Goal: Browse casually: Explore the website without a specific task or goal

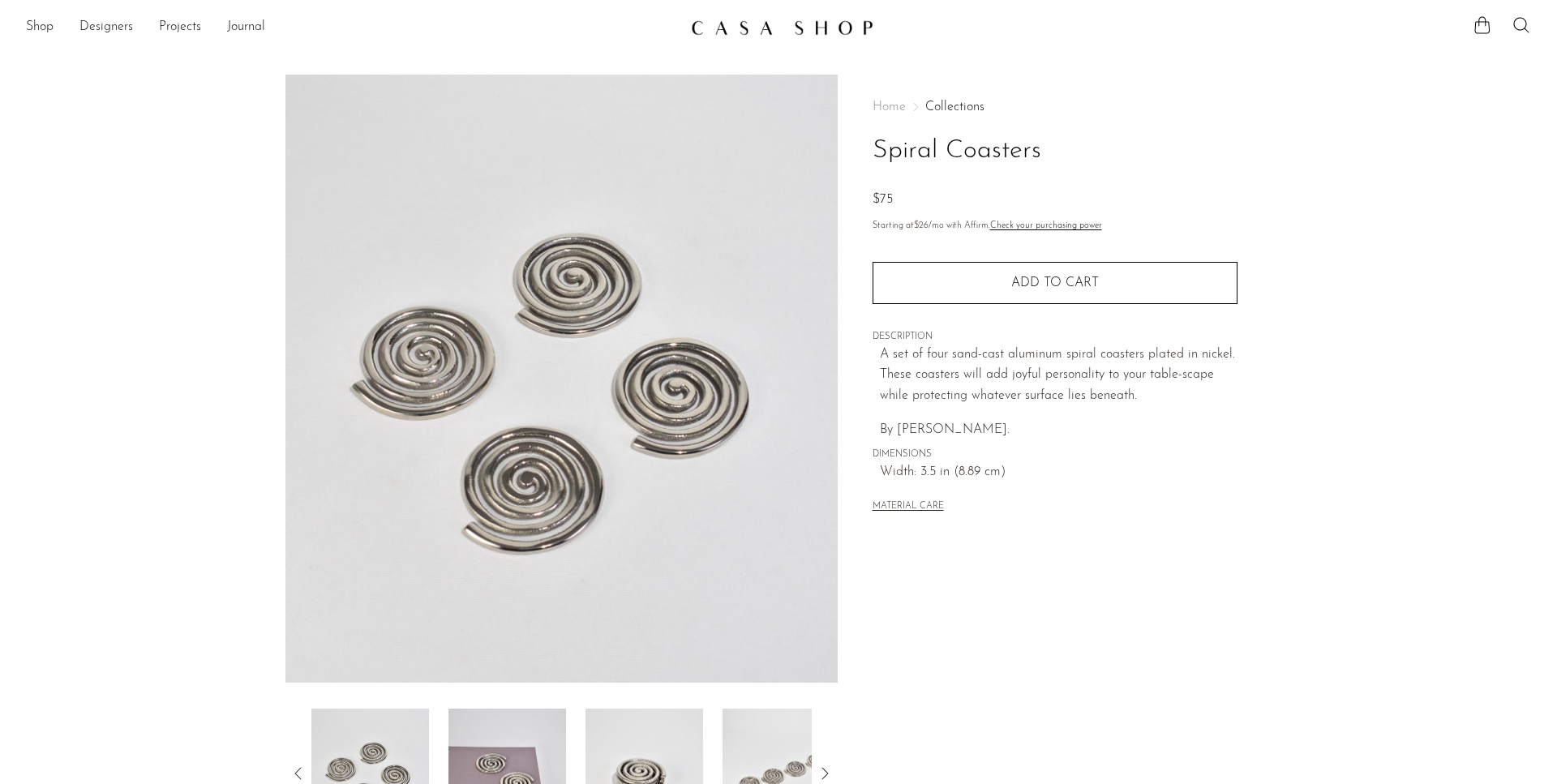
click at [706, 32] on img at bounding box center [782, 28] width 182 height 16
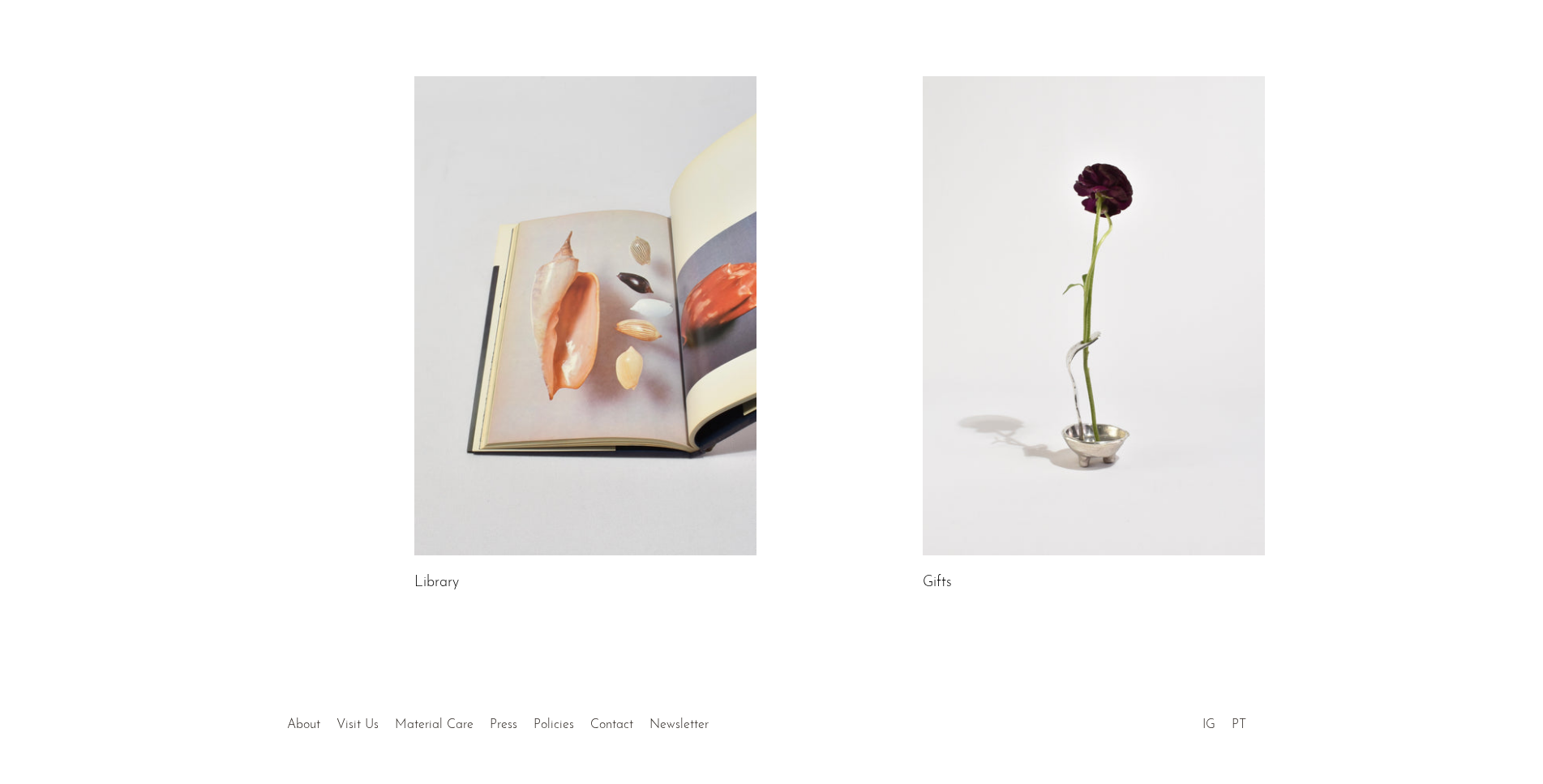
scroll to position [793, 0]
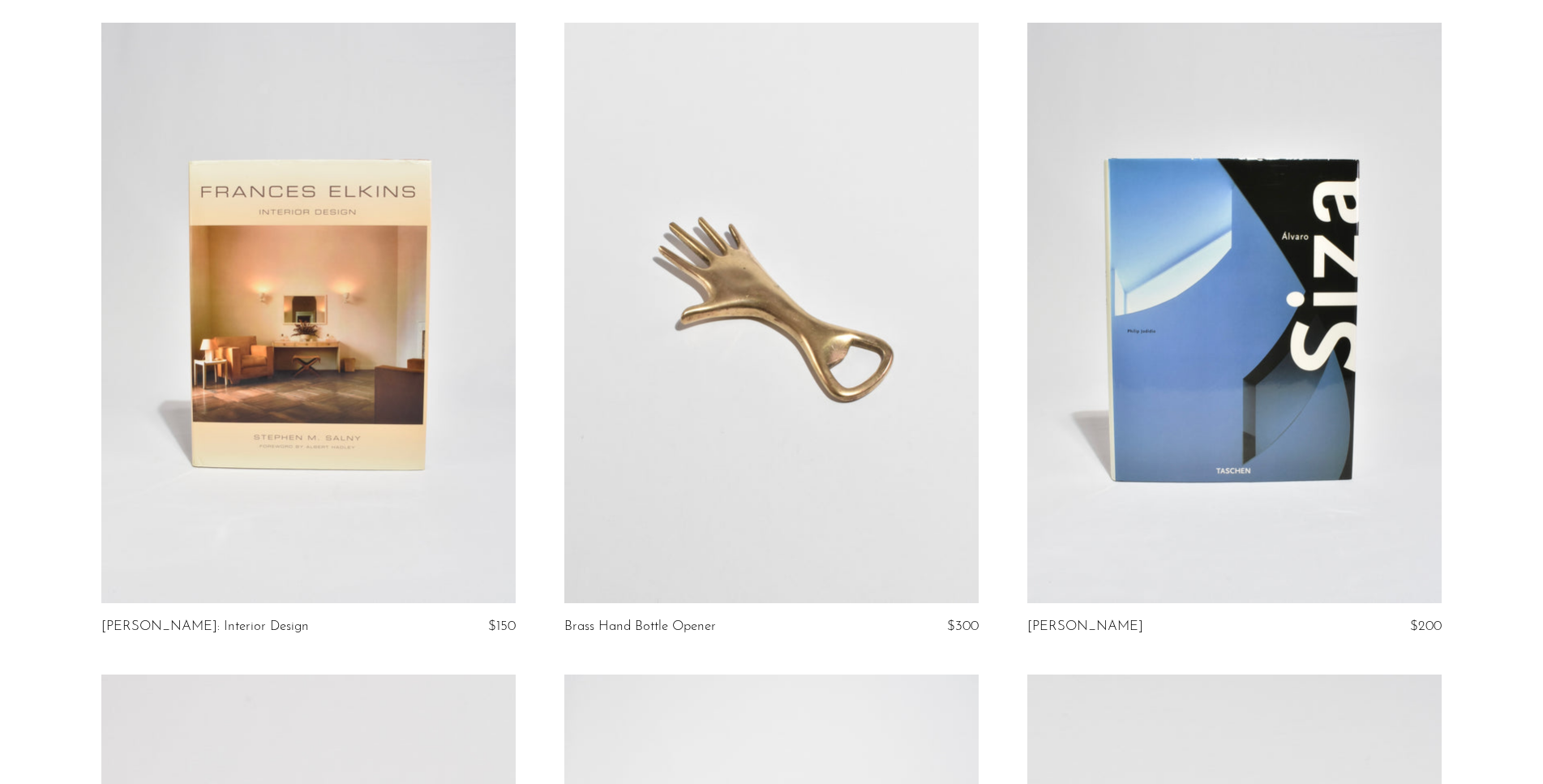
scroll to position [5978, 0]
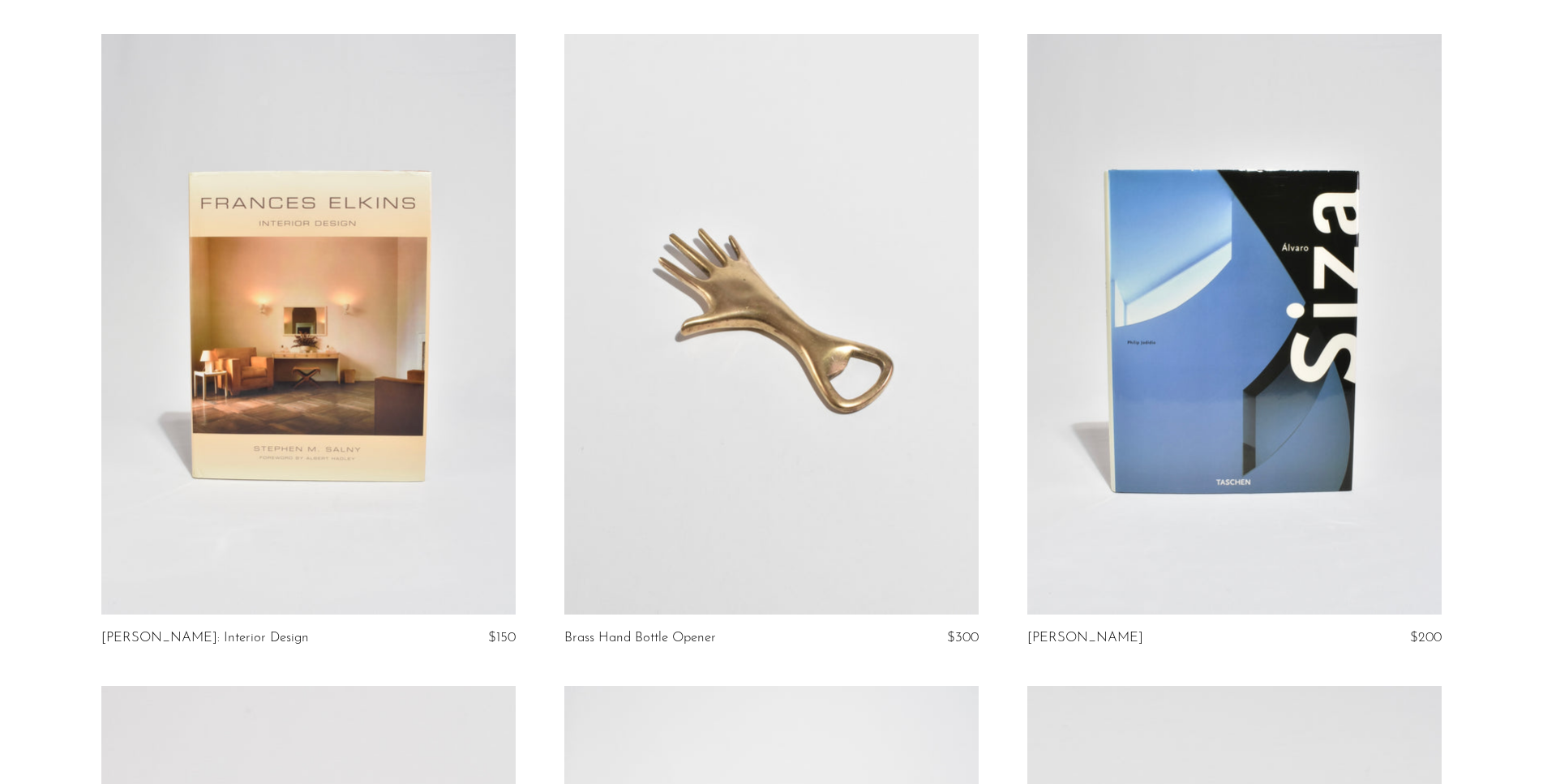
drag, startPoint x: 536, startPoint y: 430, endPoint x: 464, endPoint y: -73, distance: 508.1
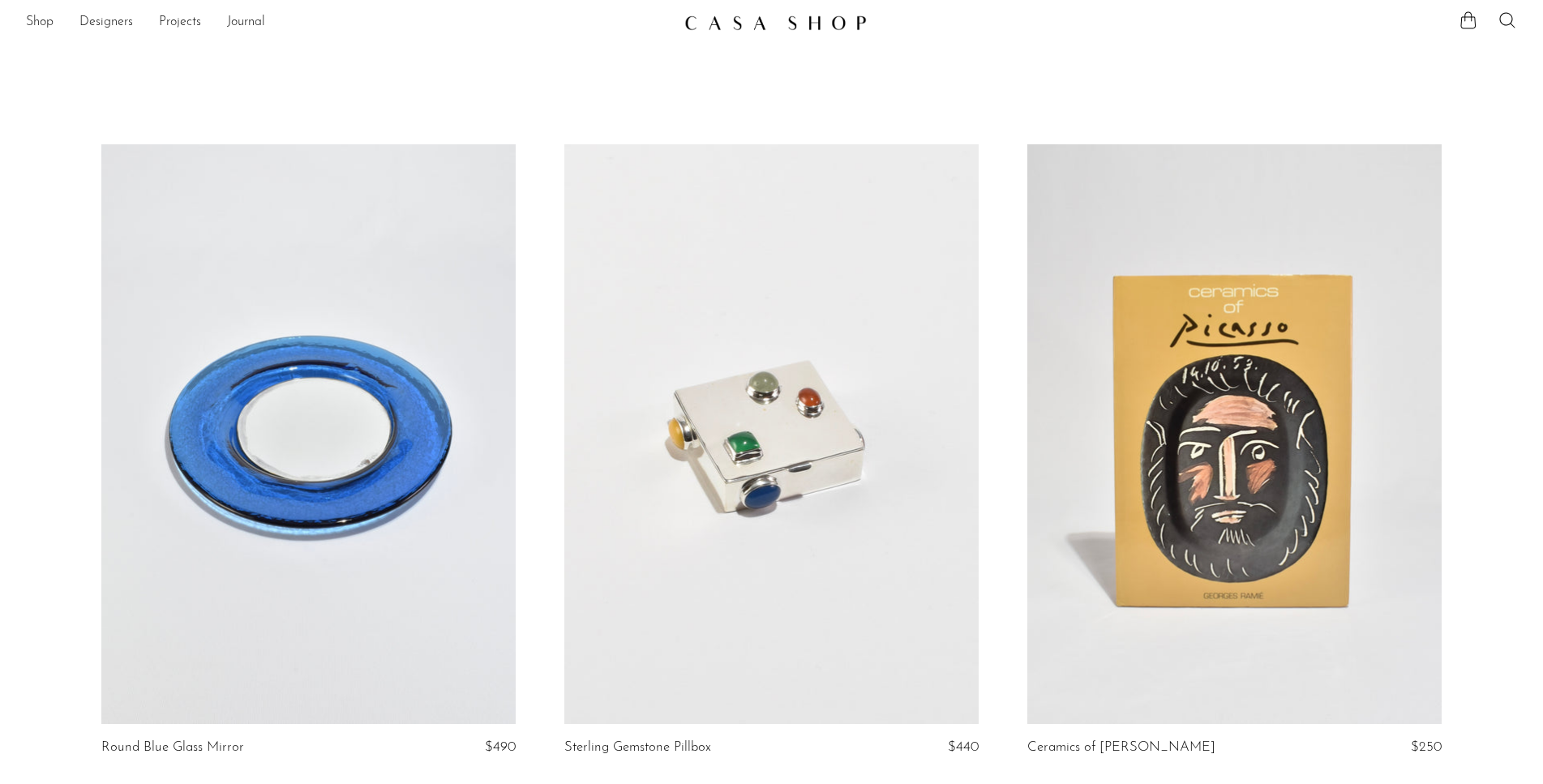
scroll to position [0, 0]
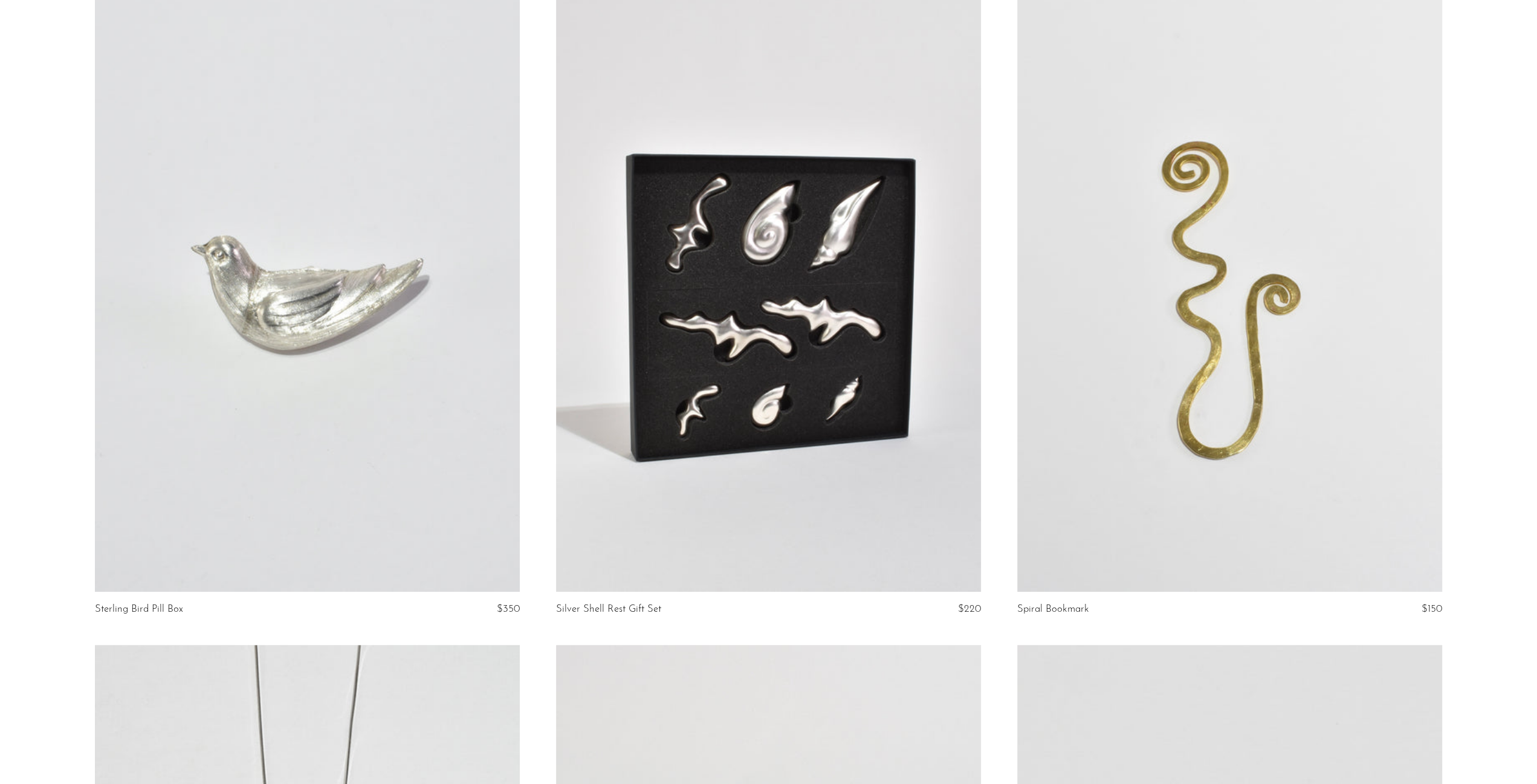
scroll to position [5091, 0]
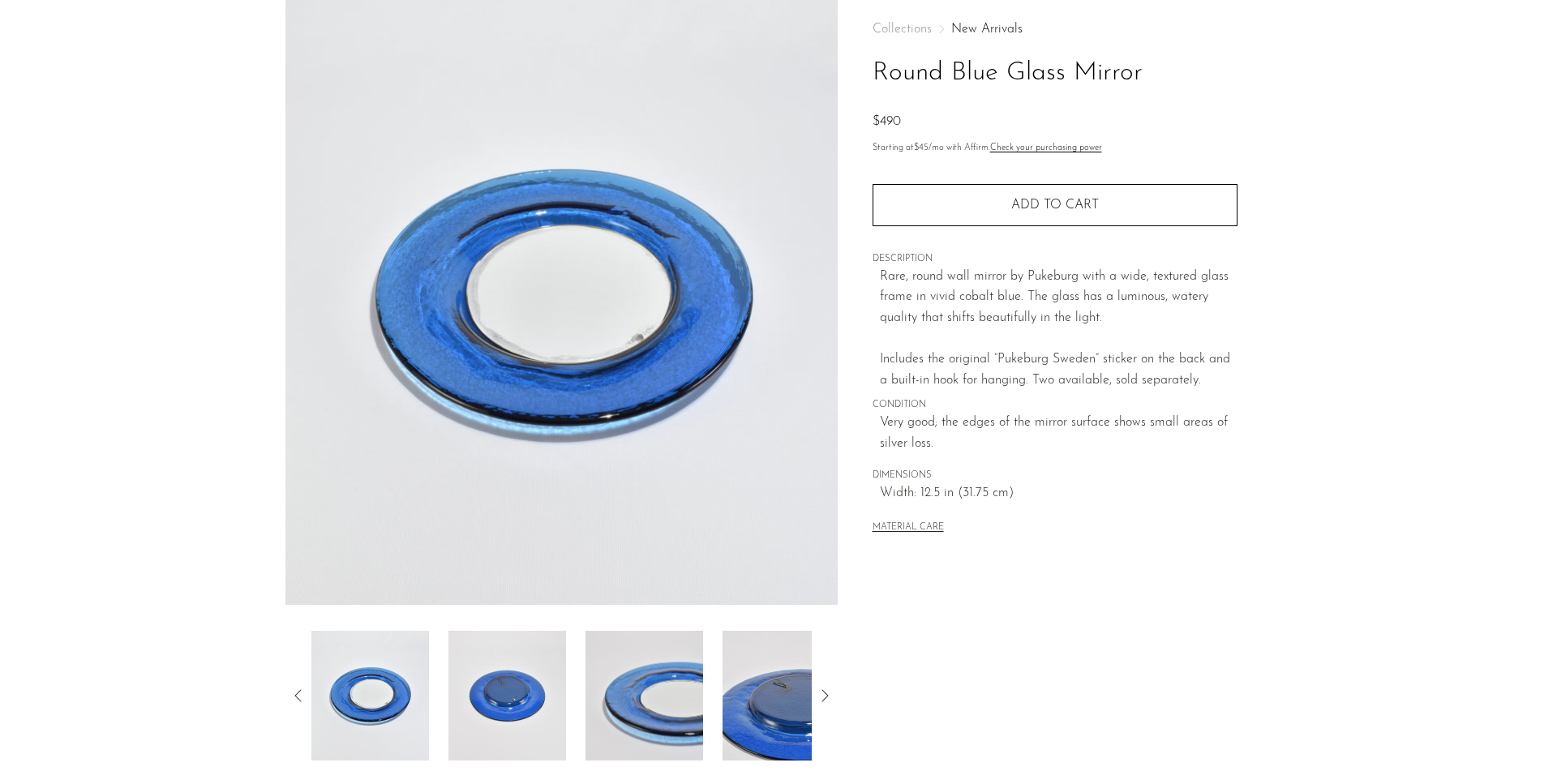
scroll to position [83, 0]
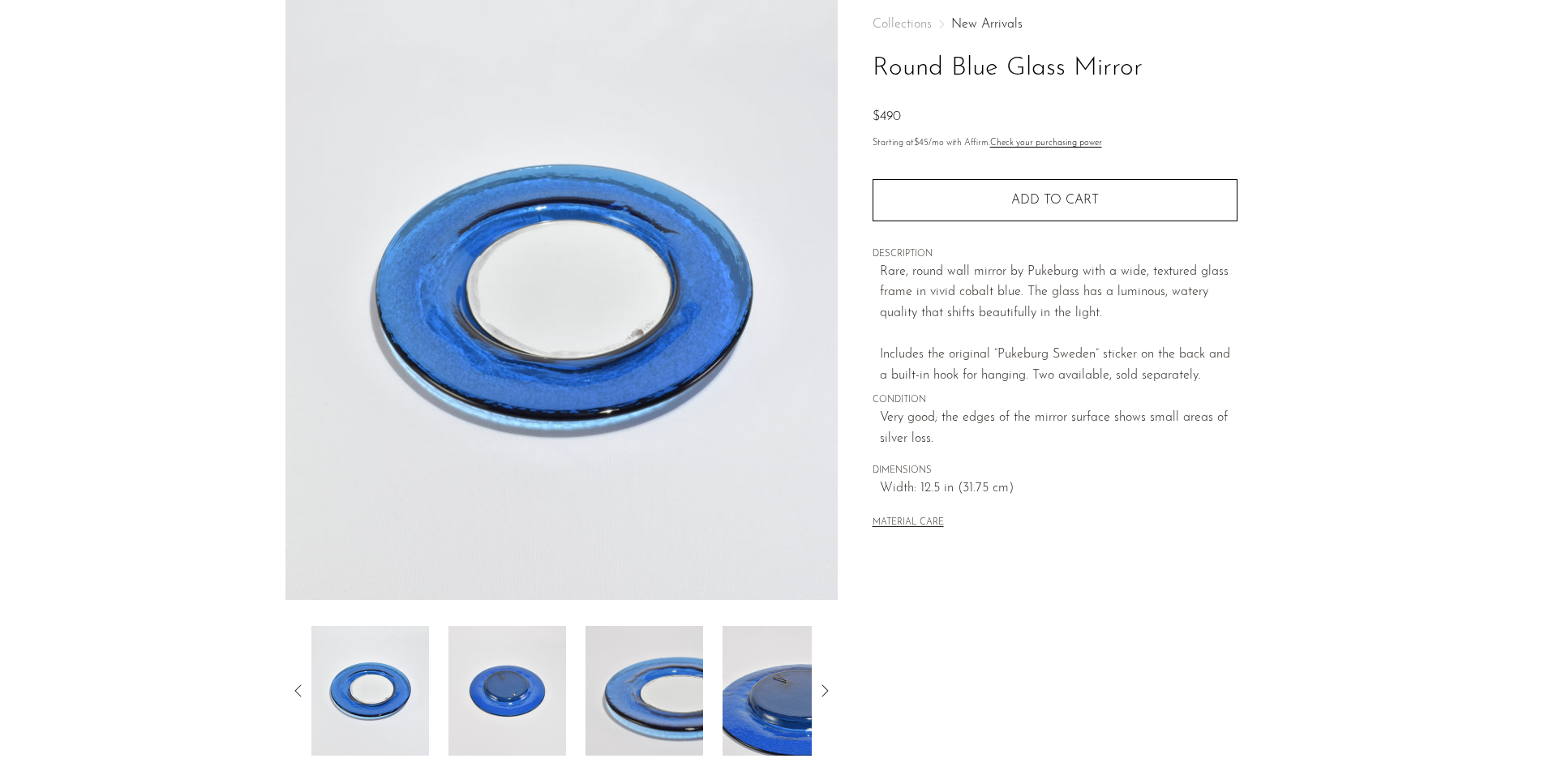
click at [528, 694] on img at bounding box center [507, 691] width 117 height 130
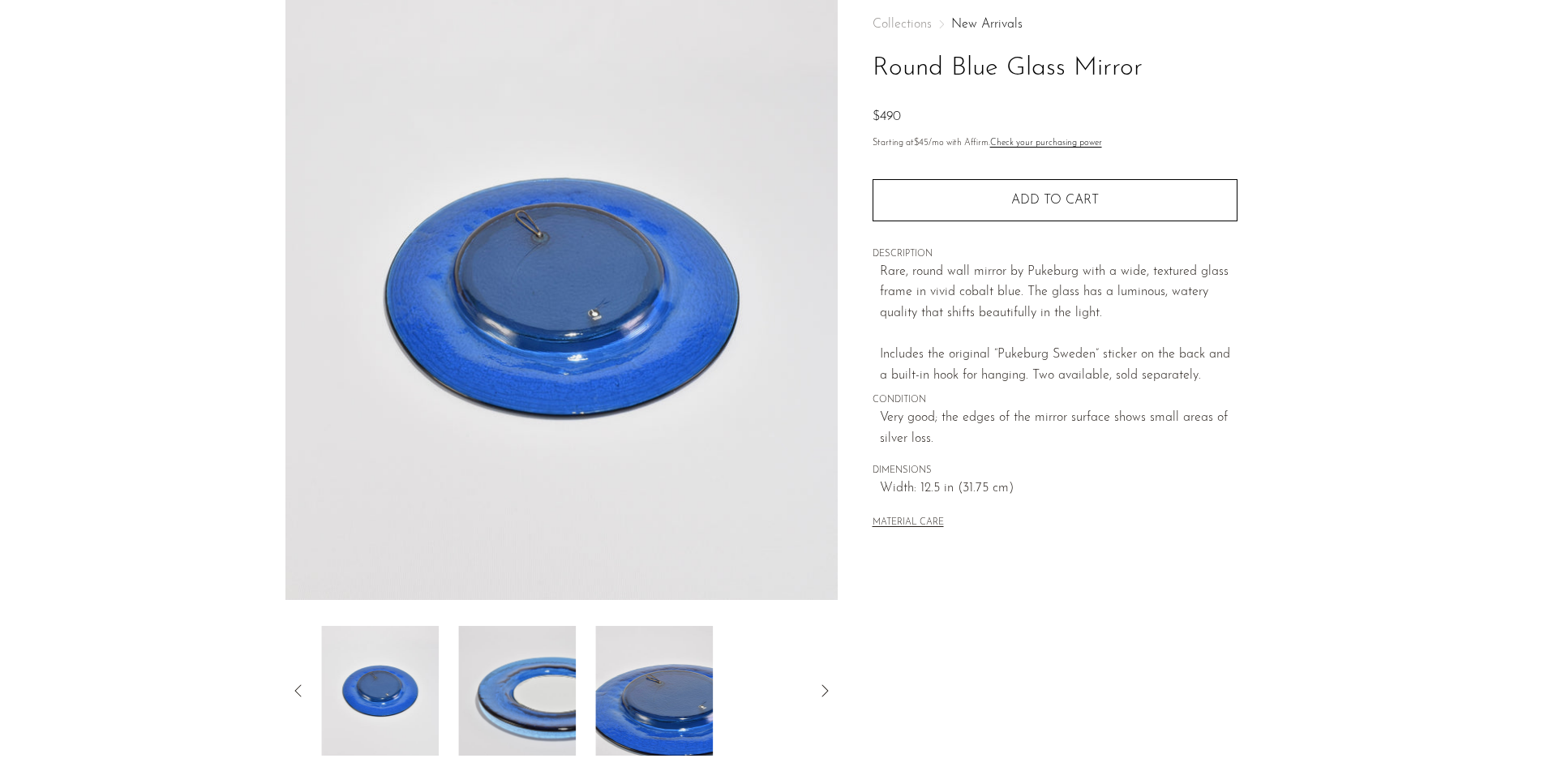
click at [551, 675] on img at bounding box center [516, 691] width 117 height 130
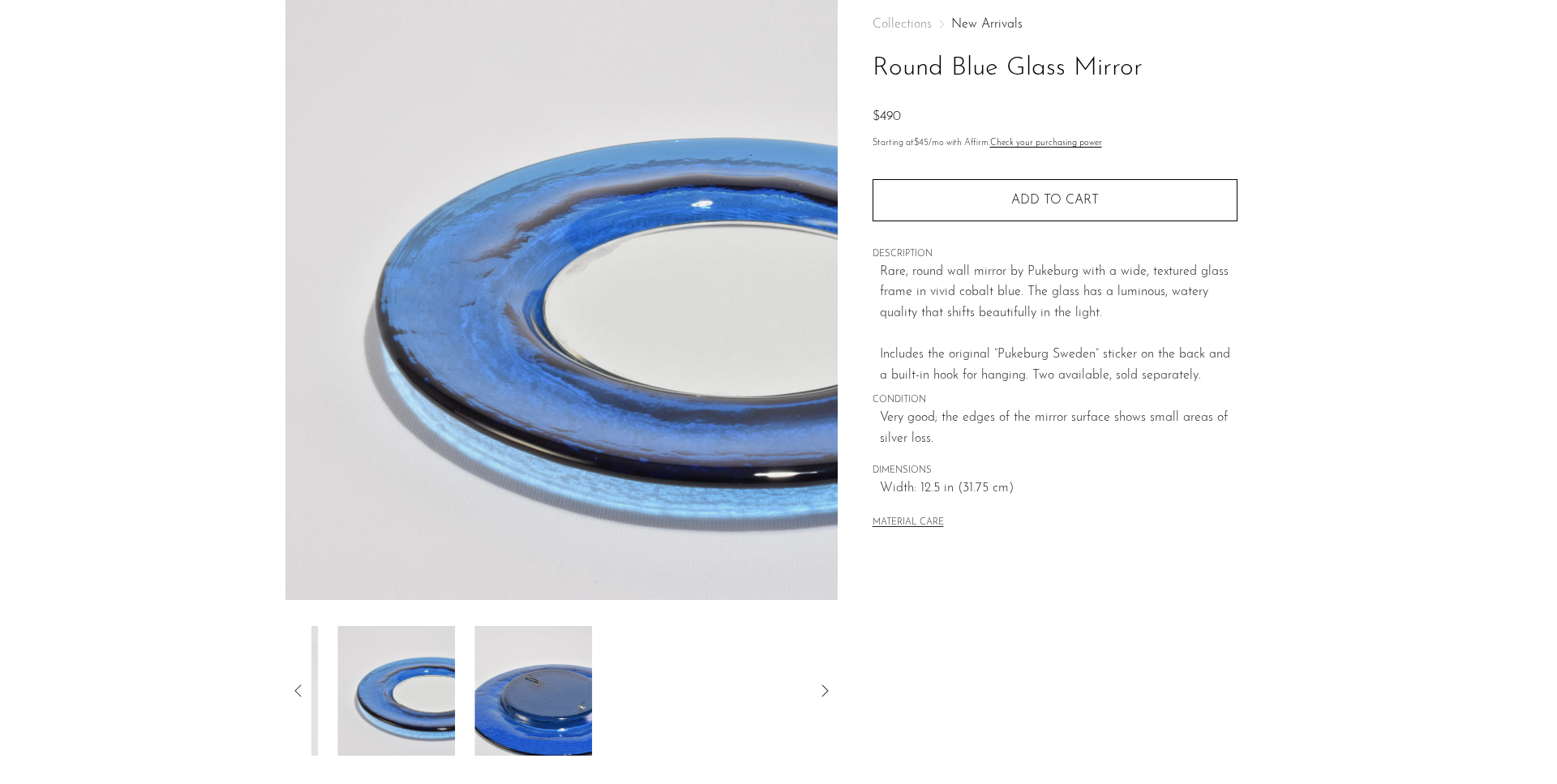
click at [551, 675] on img at bounding box center [533, 691] width 117 height 130
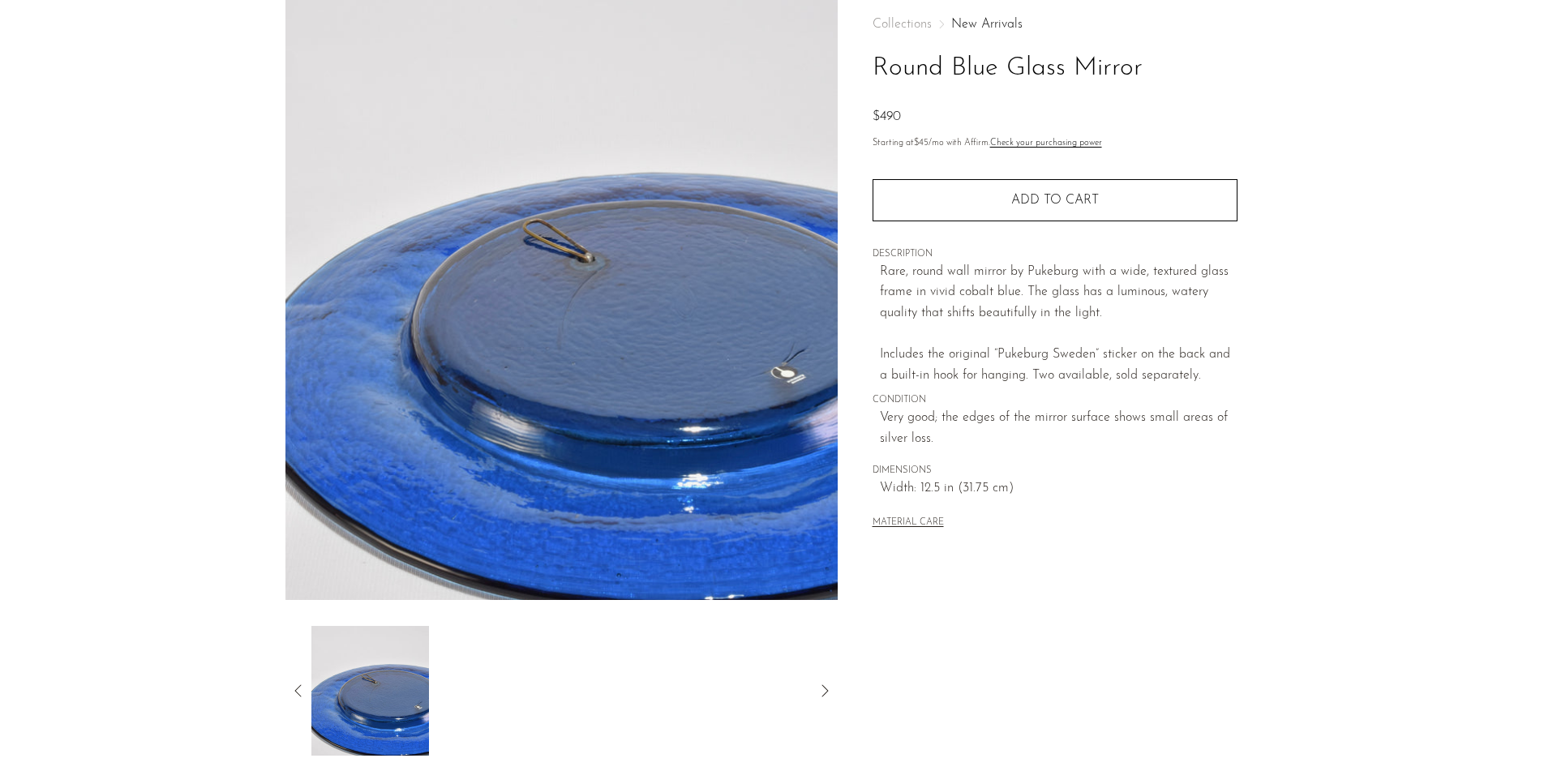
click at [343, 696] on img at bounding box center [370, 691] width 117 height 130
click at [829, 414] on img at bounding box center [560, 296] width 552 height 608
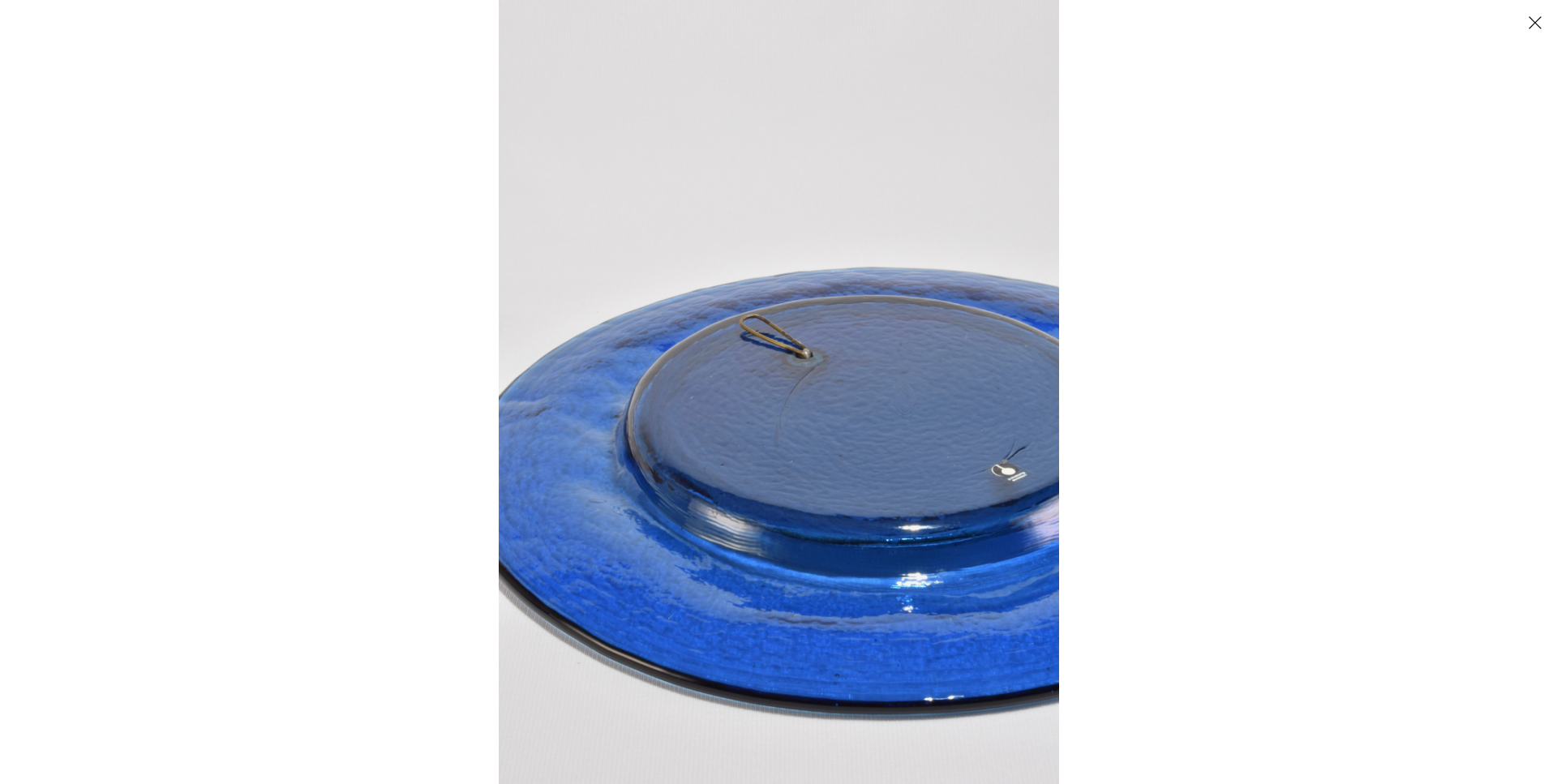
click at [766, 346] on img at bounding box center [778, 392] width 560 height 784
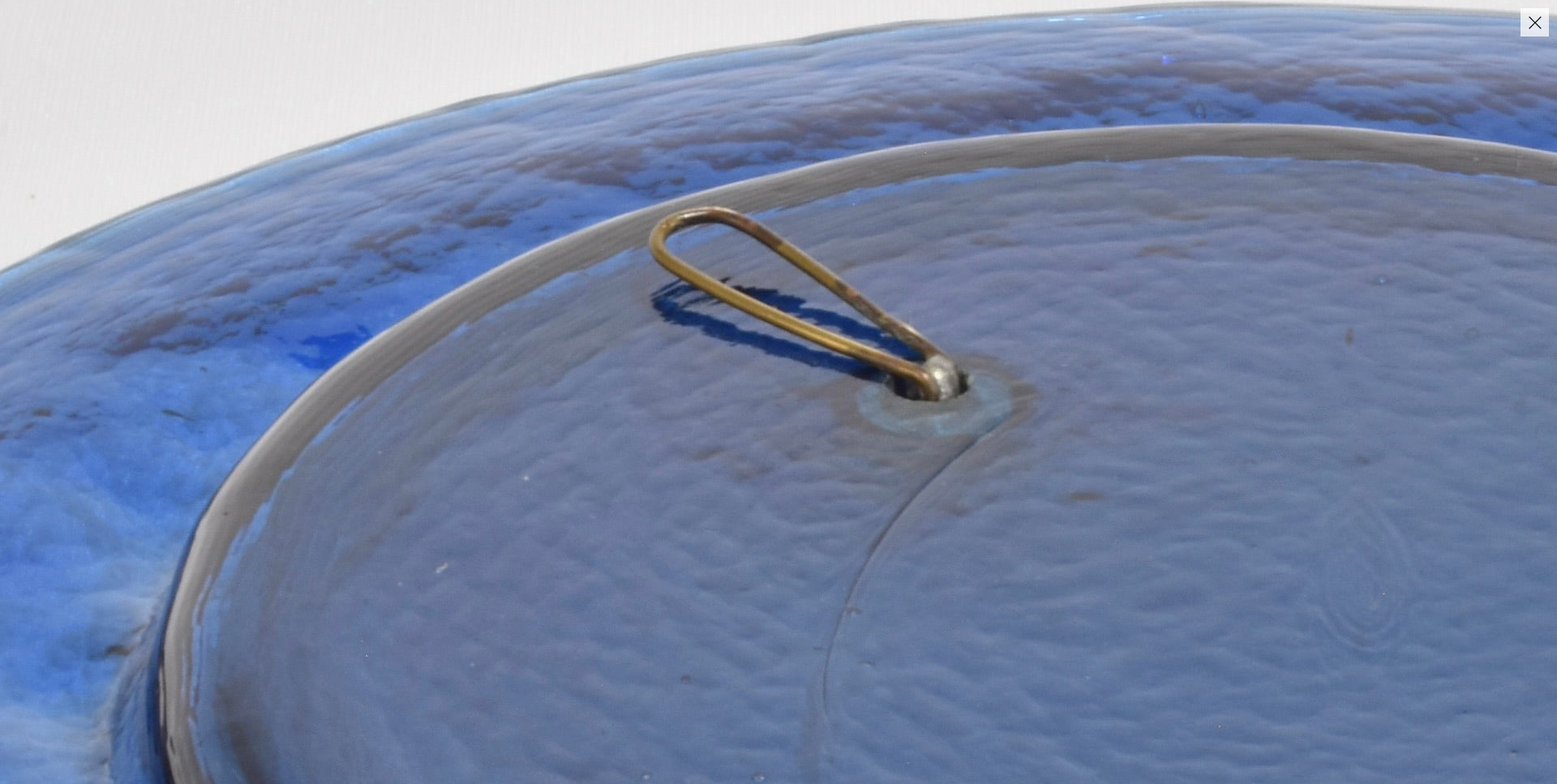
click at [1522, 27] on button "Close" at bounding box center [1534, 22] width 28 height 28
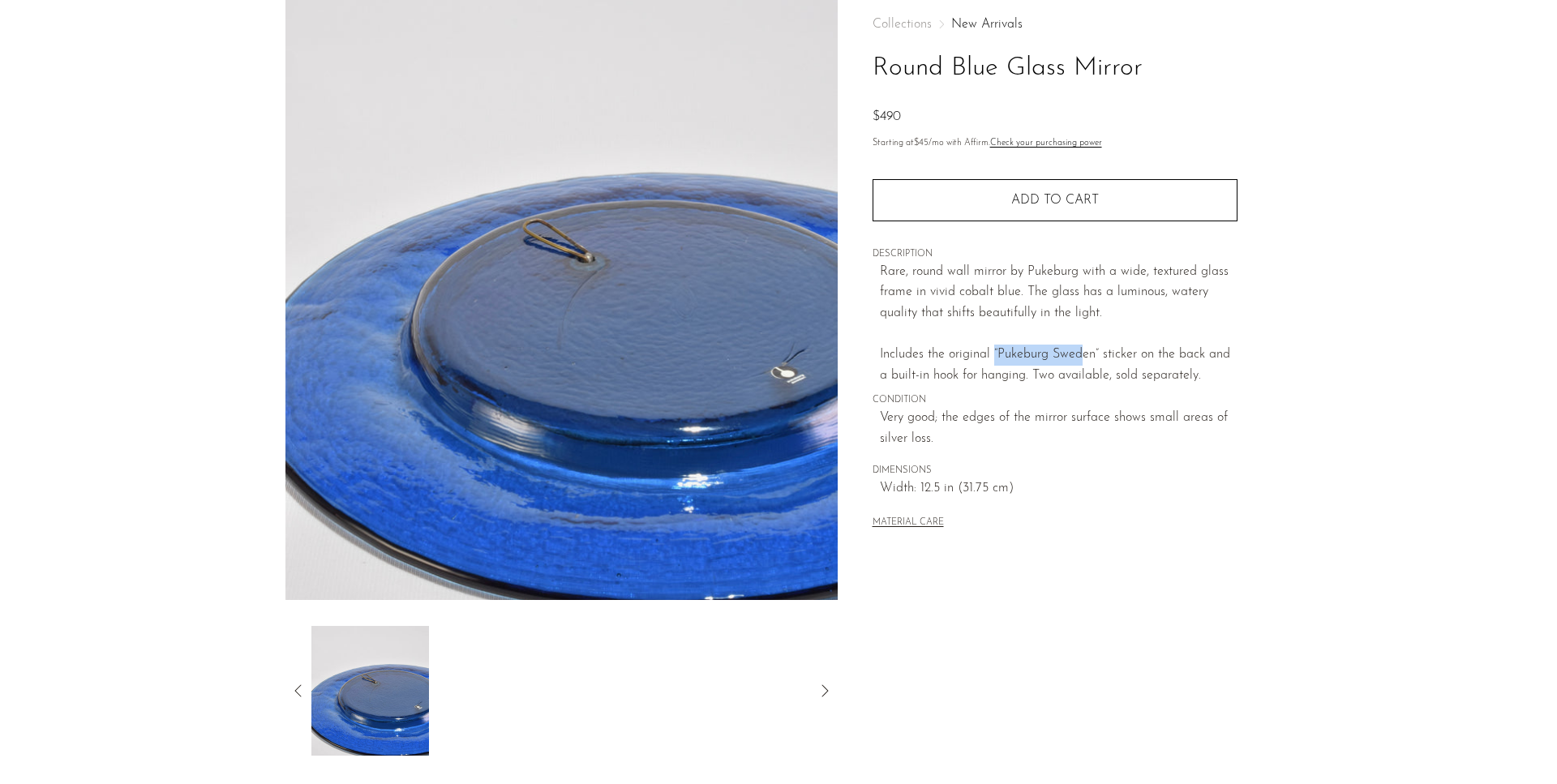
drag, startPoint x: 991, startPoint y: 348, endPoint x: 1083, endPoint y: 351, distance: 92.0
click at [1083, 351] on p "Rare, round wall mirror by Pukeburg with a wide, textured glass frame in vivid …" at bounding box center [1059, 324] width 358 height 125
click at [303, 670] on div at bounding box center [560, 691] width 552 height 130
click at [297, 681] on div at bounding box center [560, 691] width 552 height 130
click at [298, 701] on div at bounding box center [560, 691] width 552 height 130
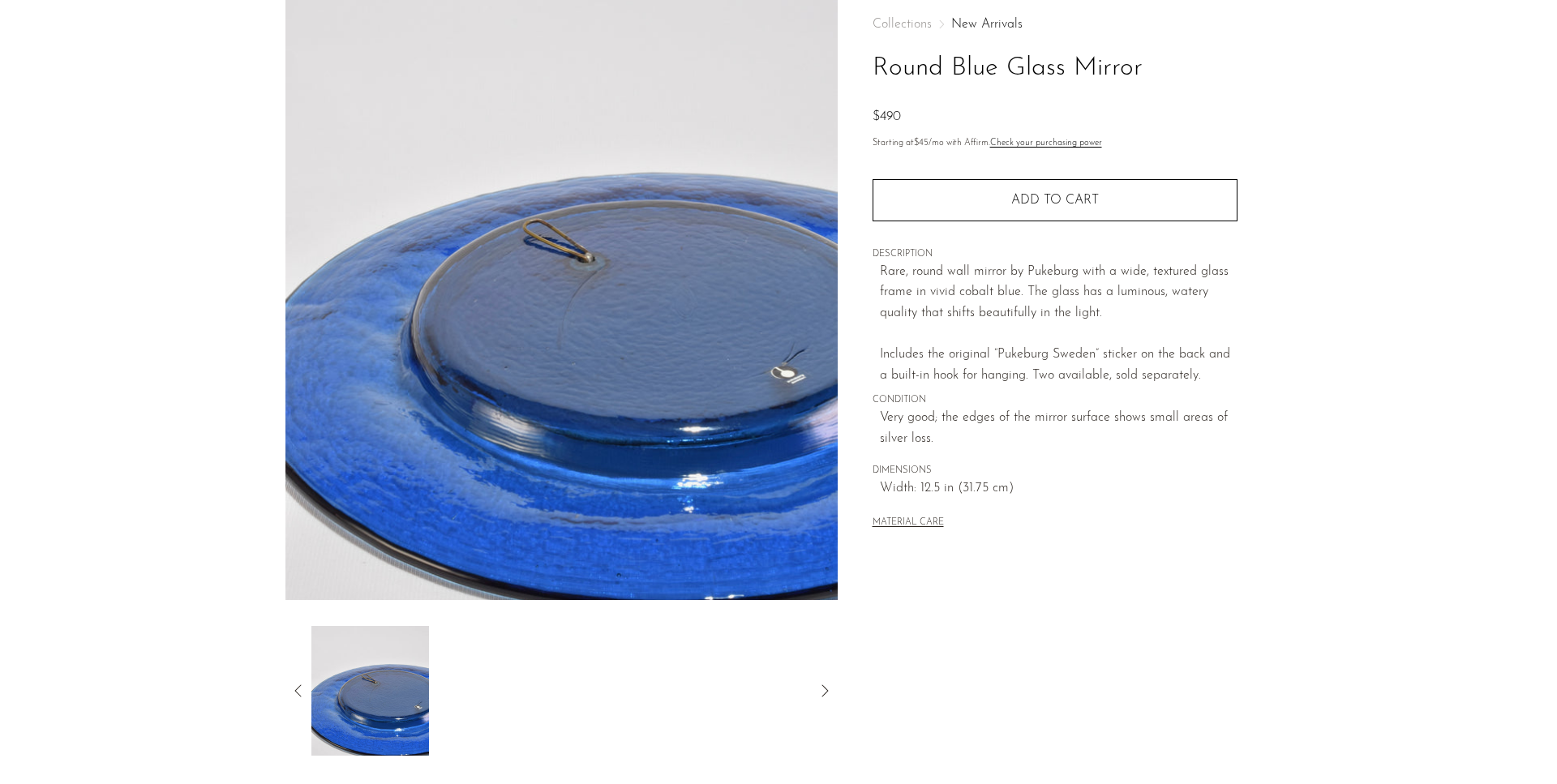
click at [301, 715] on div at bounding box center [560, 691] width 552 height 130
click at [446, 662] on img at bounding box center [387, 691] width 117 height 130
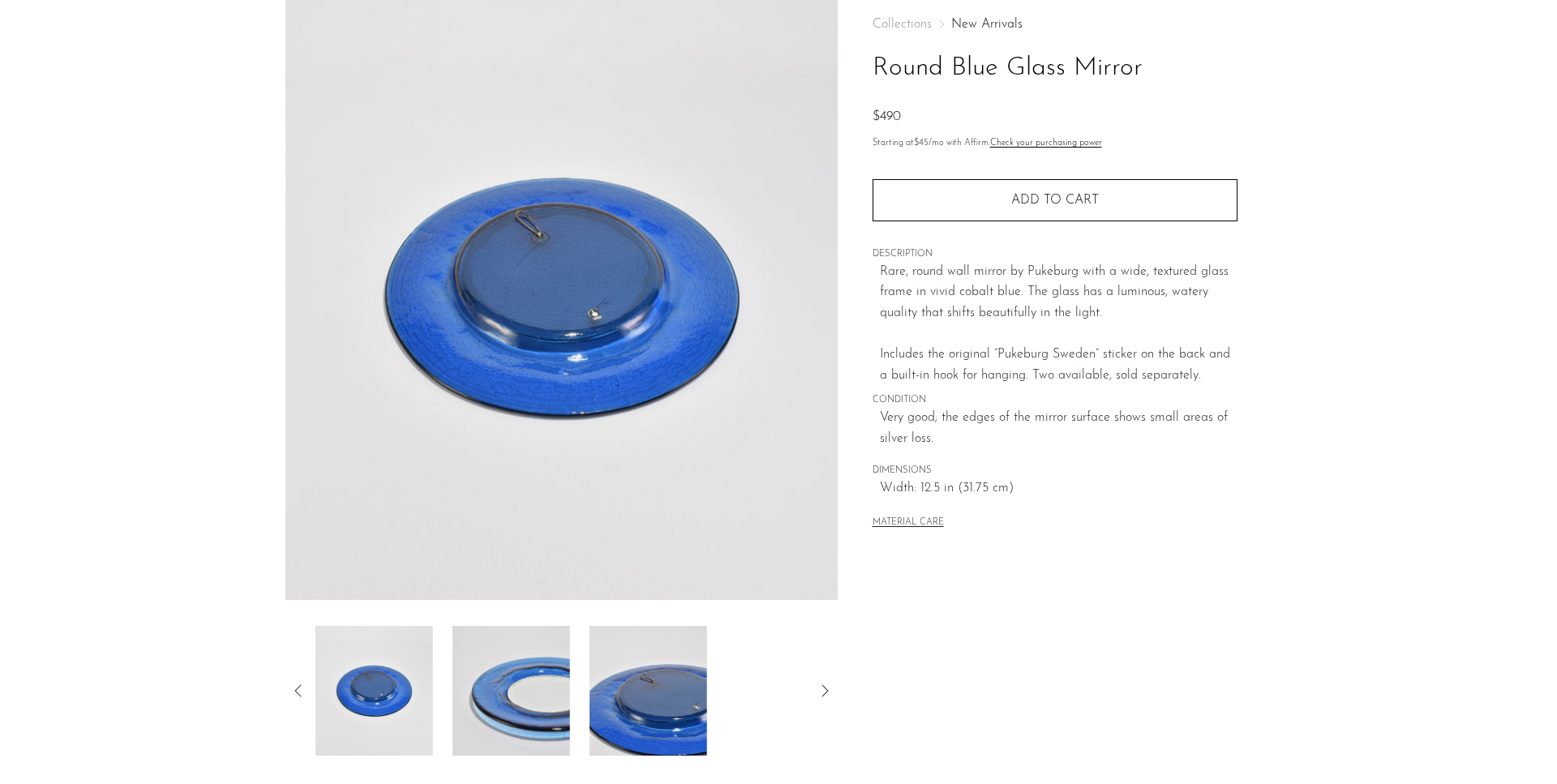
click at [497, 708] on img at bounding box center [511, 691] width 117 height 130
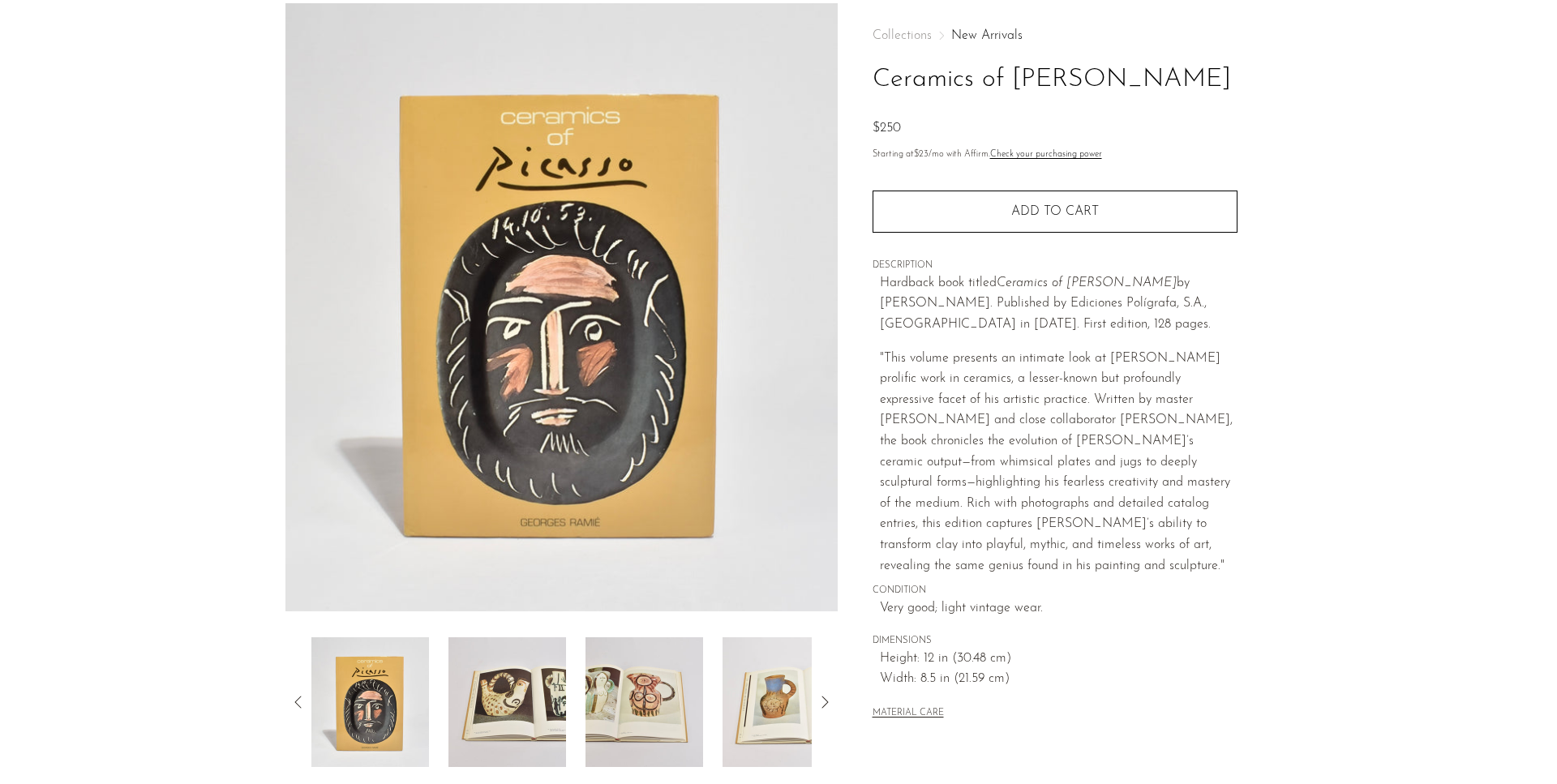
scroll to position [83, 0]
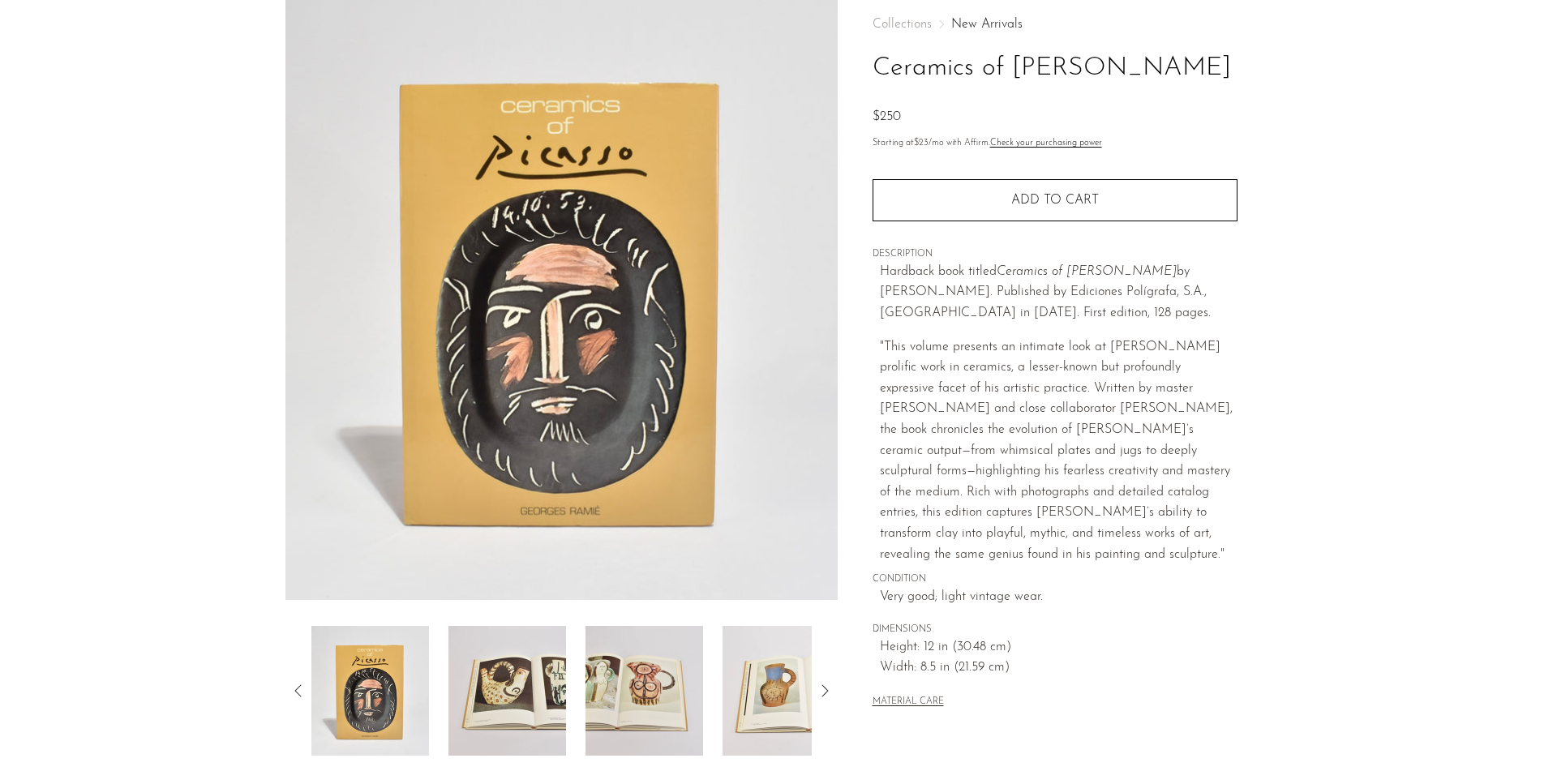
click at [536, 669] on img at bounding box center [507, 691] width 117 height 130
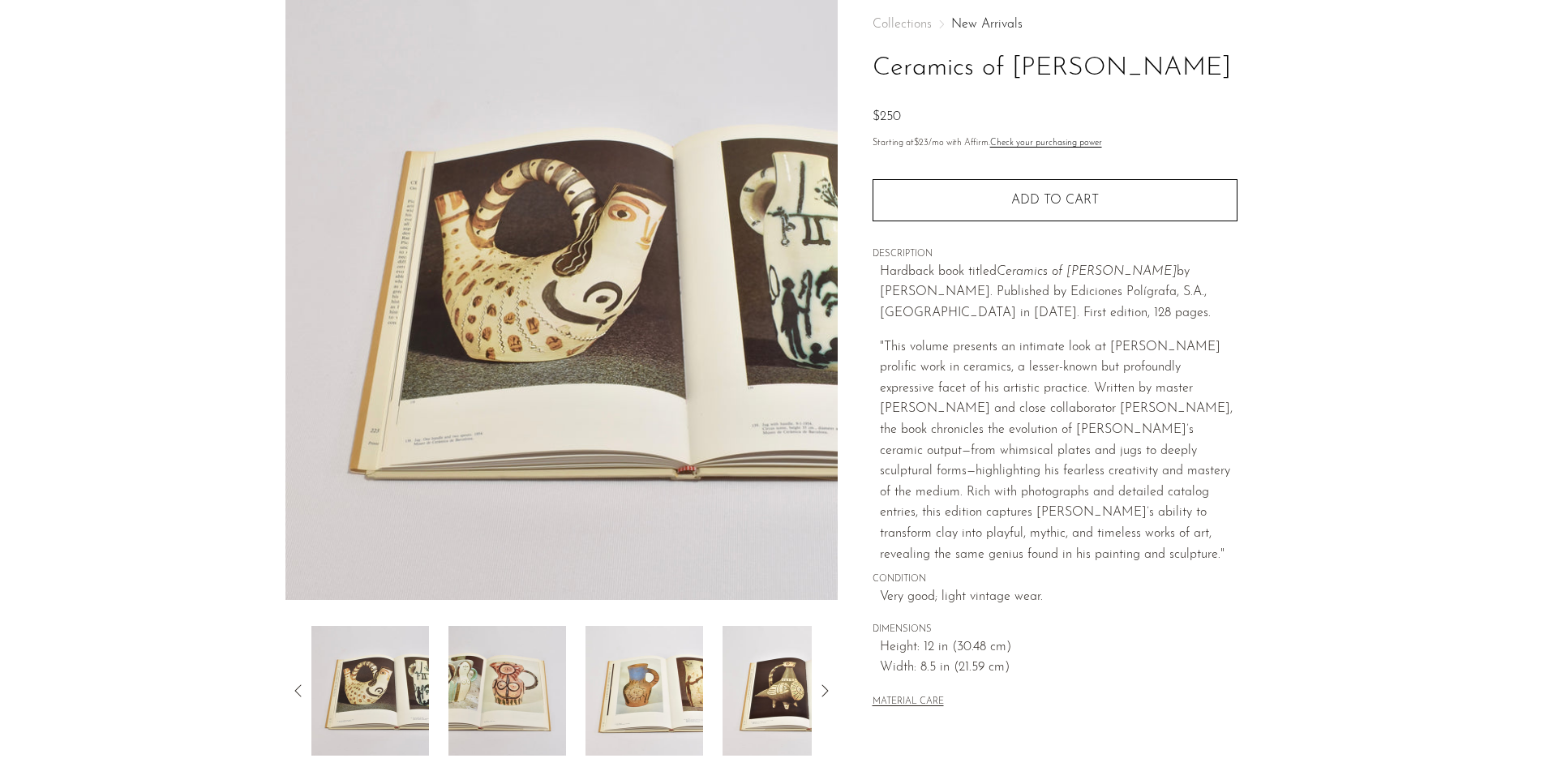
drag, startPoint x: 881, startPoint y: 73, endPoint x: 1117, endPoint y: 65, distance: 236.1
click at [1099, 69] on h1 "Ceramics of Picasso" at bounding box center [1054, 68] width 364 height 41
drag, startPoint x: 1117, startPoint y: 65, endPoint x: 839, endPoint y: 72, distance: 278.1
click at [839, 72] on div "Collections New Arrivals Ceramics of Picasso $250 Starting at $23 /mo with Affi…" at bounding box center [1054, 374] width 434 height 763
